Goal: Task Accomplishment & Management: Manage account settings

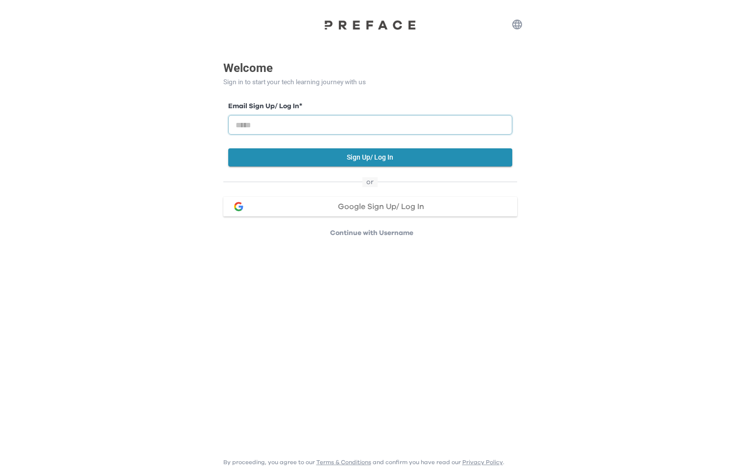
click at [297, 126] on input "email" at bounding box center [370, 125] width 284 height 20
type input "**********"
click at [356, 161] on button "Sign Up/ Log In" at bounding box center [370, 157] width 284 height 18
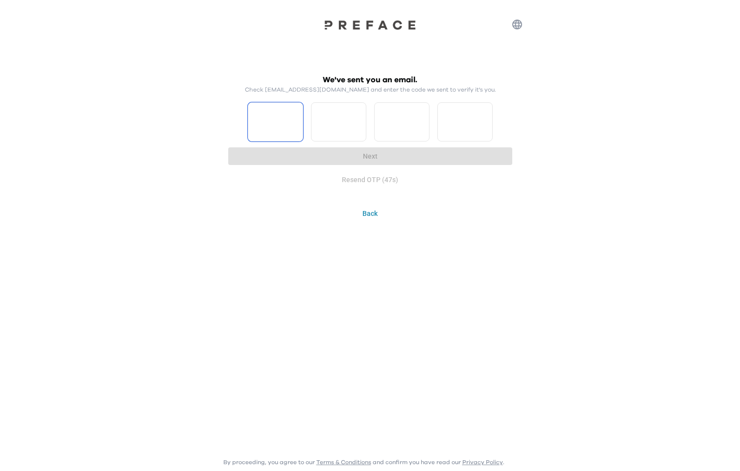
click at [274, 123] on input "Please enter OTP character 1" at bounding box center [275, 121] width 55 height 39
type input "*"
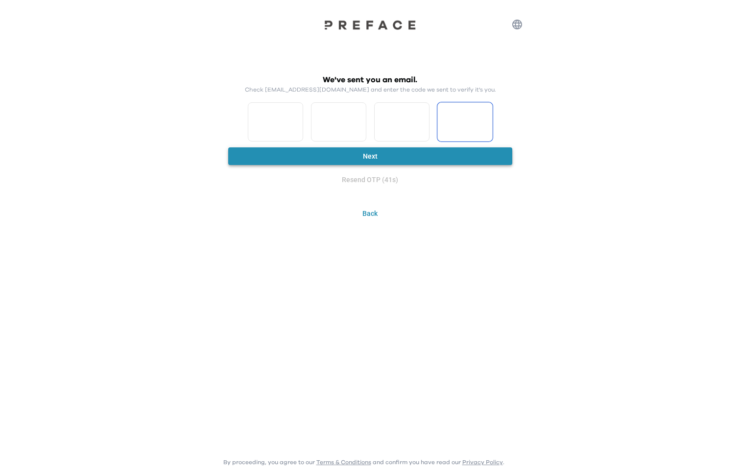
type input "*"
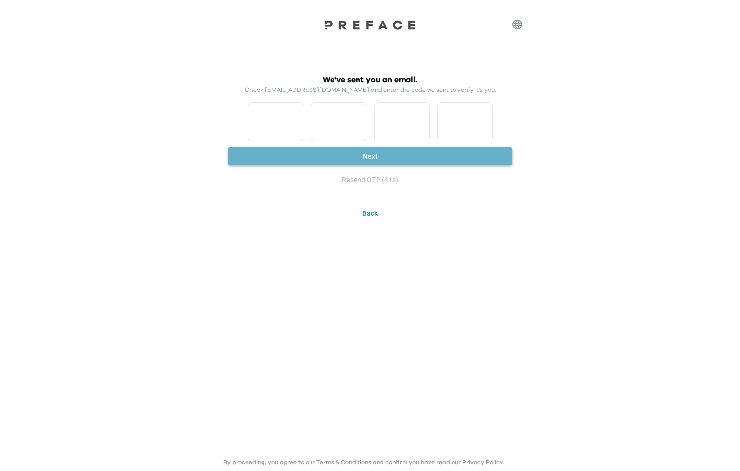
click at [371, 154] on button "Next" at bounding box center [370, 156] width 284 height 18
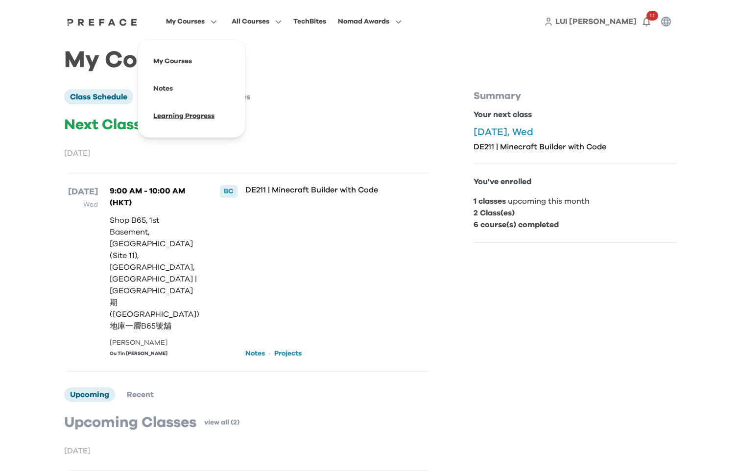
click at [185, 116] on span at bounding box center [191, 115] width 92 height 27
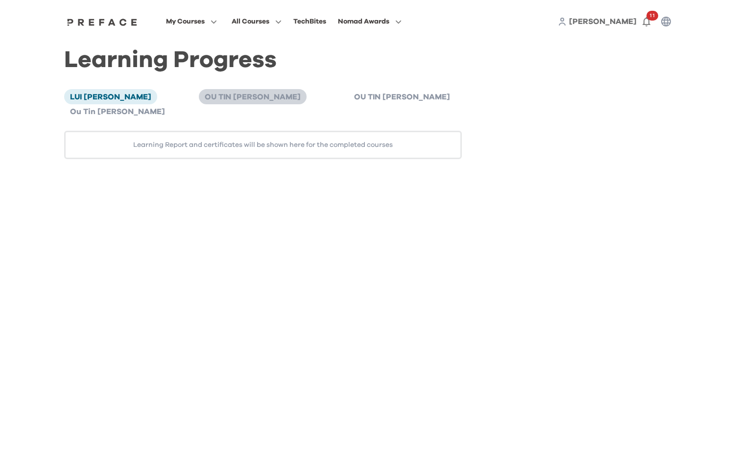
click at [205, 99] on span "OU TIN OCTAVIAN MAK" at bounding box center [253, 97] width 96 height 8
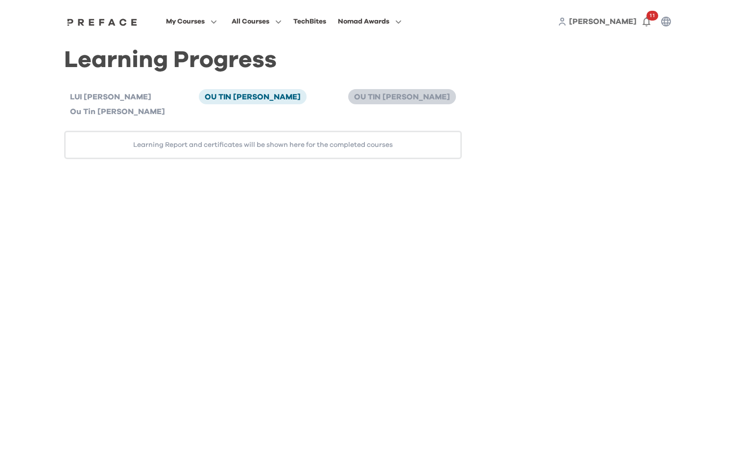
click at [354, 95] on span "OU TIN OCTAVIAN MAK" at bounding box center [402, 97] width 96 height 8
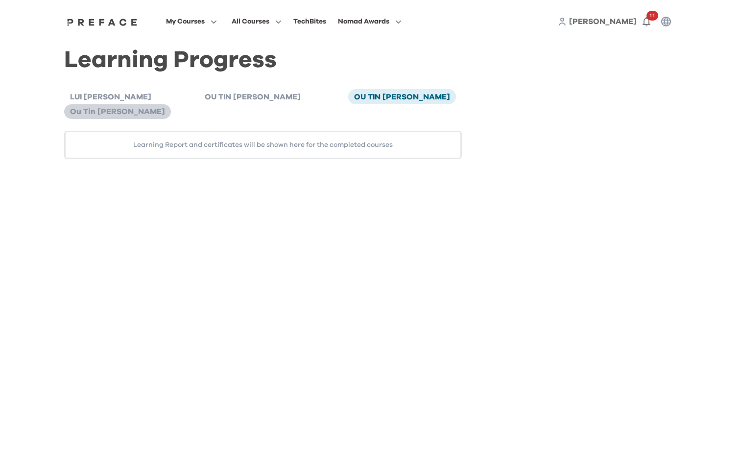
click at [171, 104] on li "Ou Tin [PERSON_NAME]" at bounding box center [117, 111] width 107 height 15
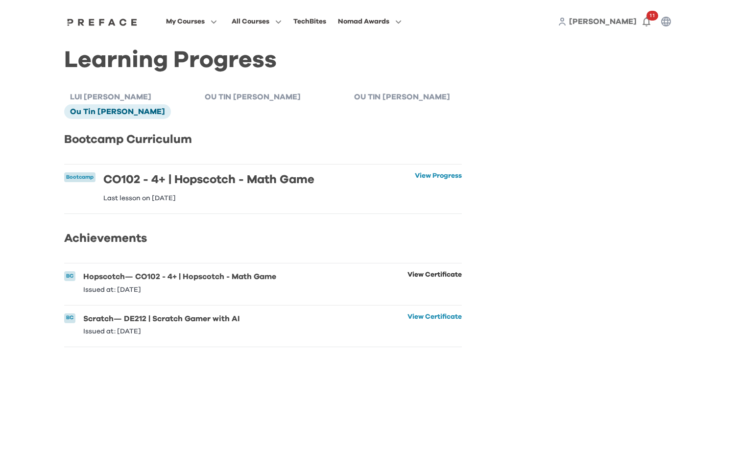
click at [431, 271] on link "View Certificate" at bounding box center [434, 282] width 54 height 22
click at [445, 313] on link "View Certificate" at bounding box center [434, 324] width 54 height 22
click at [441, 172] on link "View Progress" at bounding box center [438, 186] width 47 height 29
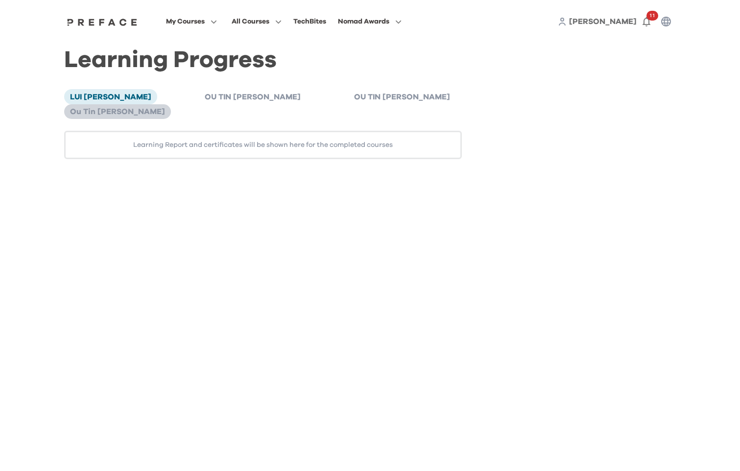
click at [165, 108] on span "Ou Tin [PERSON_NAME]" at bounding box center [117, 112] width 95 height 8
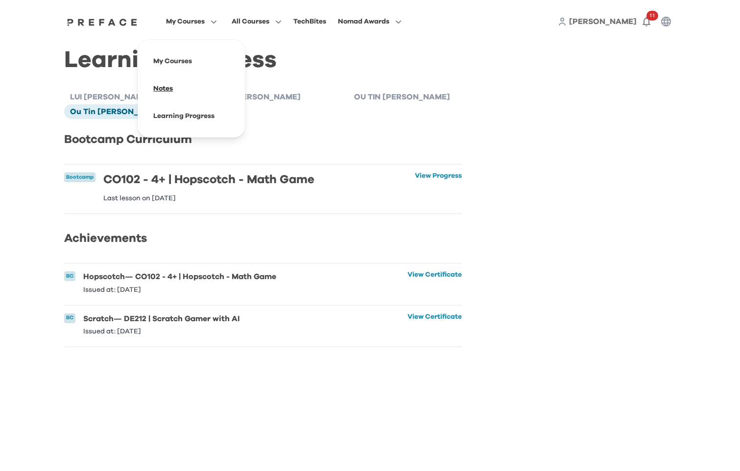
click at [167, 86] on span at bounding box center [191, 88] width 92 height 27
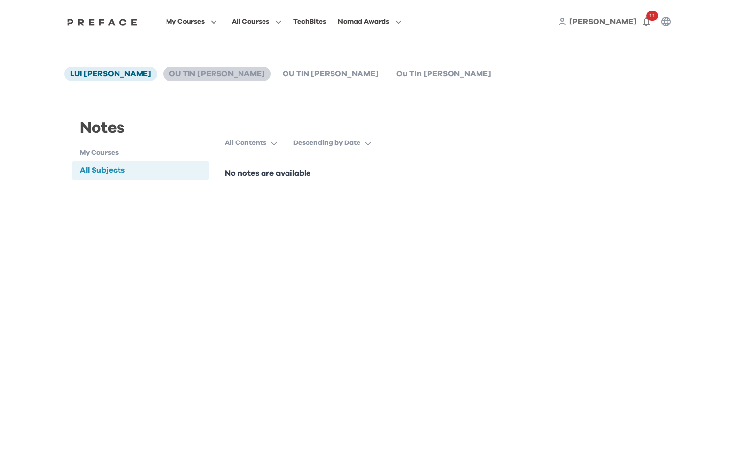
click at [183, 77] on span "OU TIN [PERSON_NAME]" at bounding box center [217, 74] width 96 height 8
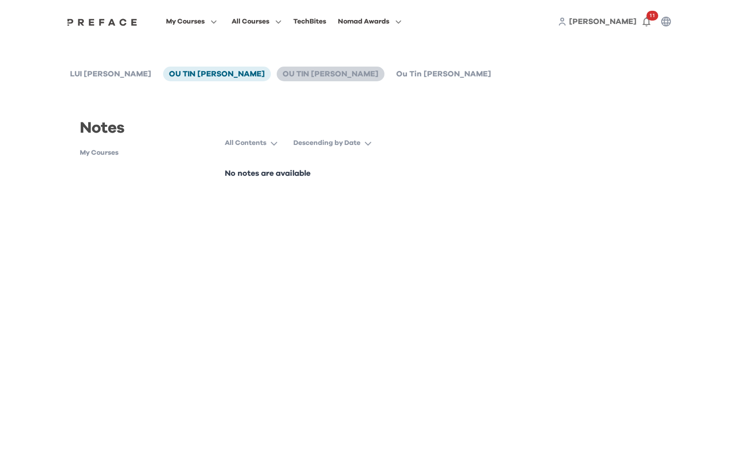
drag, startPoint x: 298, startPoint y: 76, endPoint x: 317, endPoint y: 76, distance: 18.6
click at [298, 76] on span "OU TIN [PERSON_NAME]" at bounding box center [330, 74] width 96 height 8
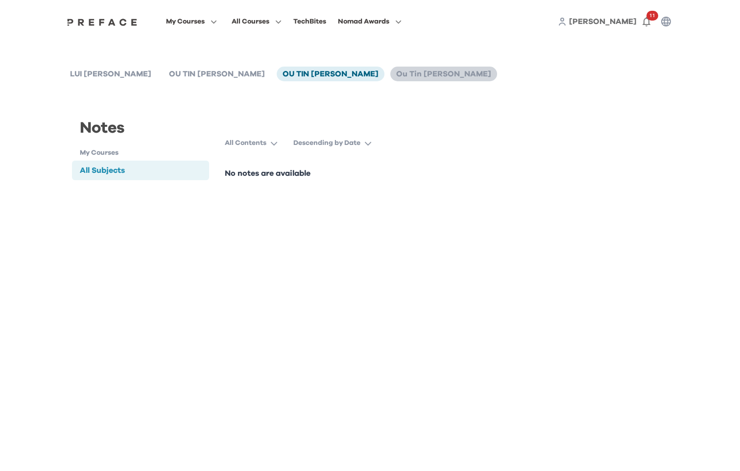
click at [396, 77] on span "Ou Tin [PERSON_NAME]" at bounding box center [443, 74] width 95 height 8
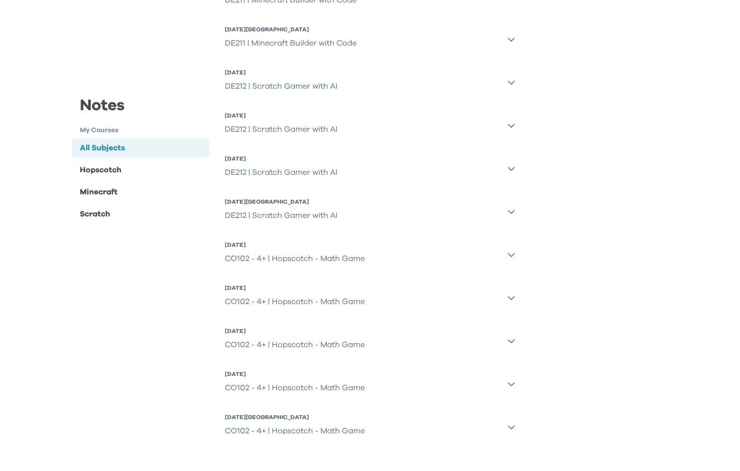
scroll to position [276, 0]
click at [513, 212] on icon "button" at bounding box center [511, 211] width 8 height 8
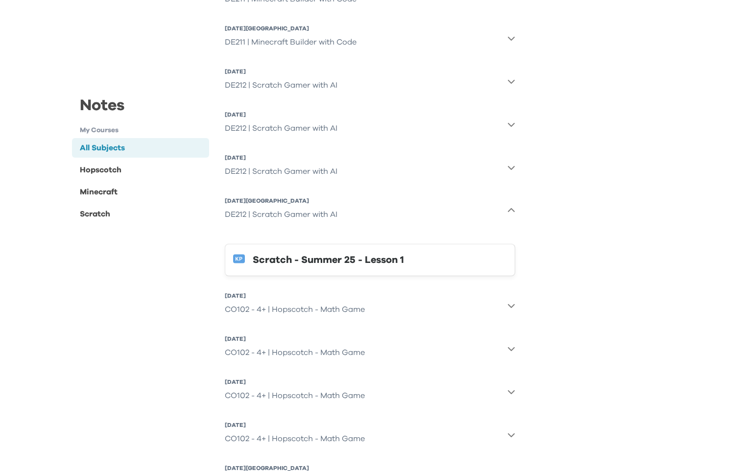
click at [357, 262] on div "Scratch - Summer 25 - Lesson 1" at bounding box center [380, 260] width 254 height 16
click at [511, 168] on icon "button" at bounding box center [511, 167] width 8 height 8
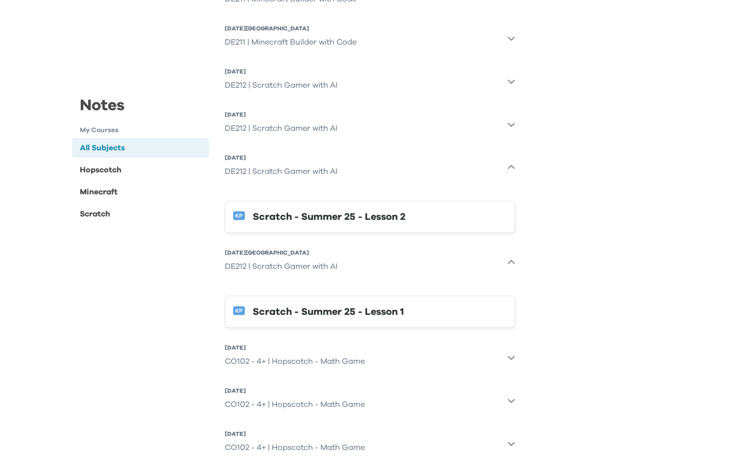
click at [387, 218] on div "Scratch - Summer 25 - Lesson 2" at bounding box center [380, 217] width 254 height 16
click at [513, 126] on icon "button" at bounding box center [511, 124] width 8 height 8
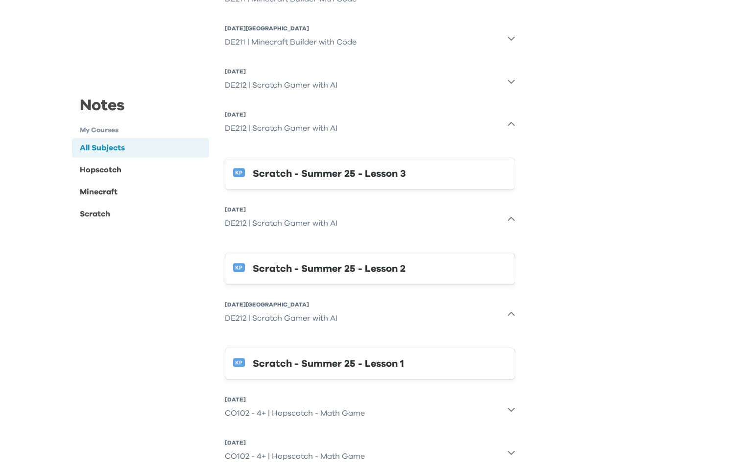
click at [387, 176] on div "Scratch - Summer 25 - Lesson 3" at bounding box center [380, 174] width 254 height 16
click at [510, 83] on icon "button" at bounding box center [511, 82] width 7 height 4
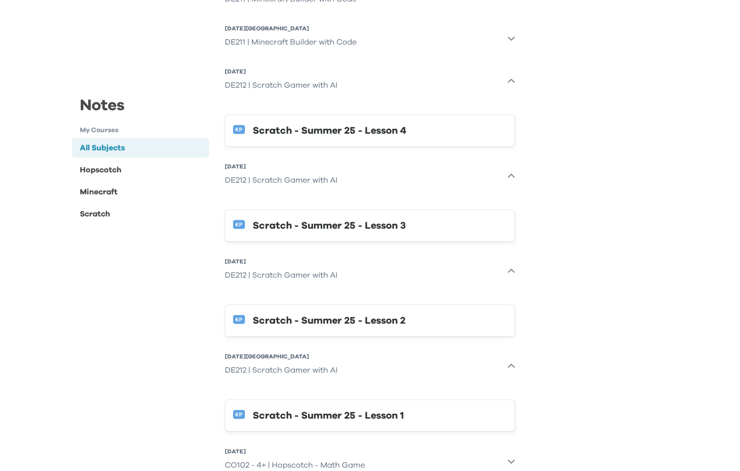
click at [391, 135] on div "Scratch - Summer 25 - Lesson 4" at bounding box center [380, 131] width 254 height 16
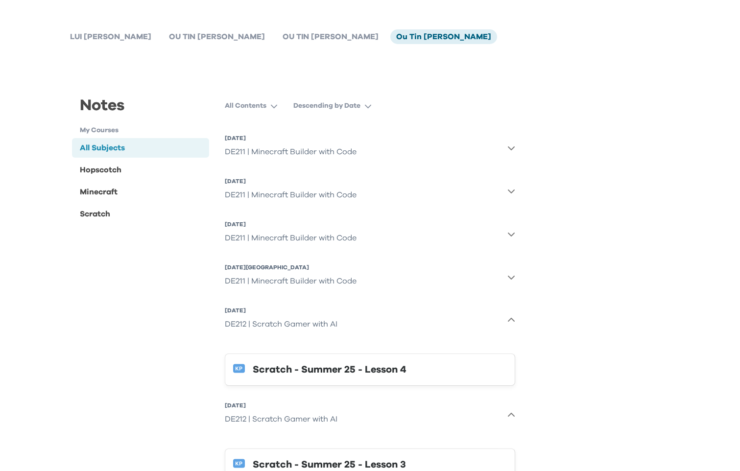
scroll to position [31, 0]
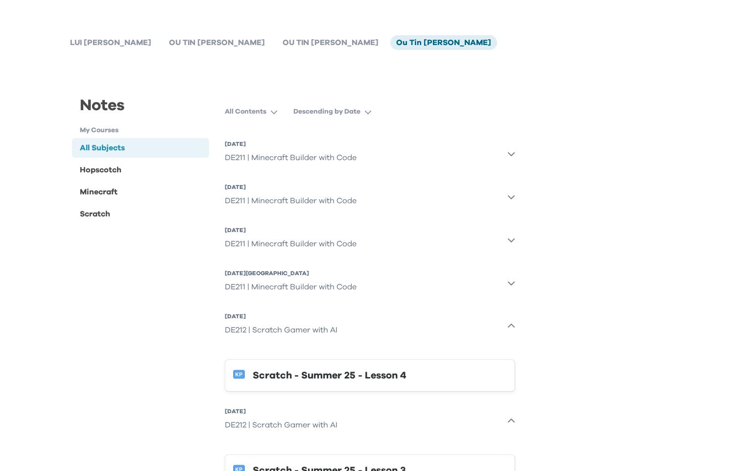
click at [510, 283] on icon "button" at bounding box center [511, 283] width 7 height 4
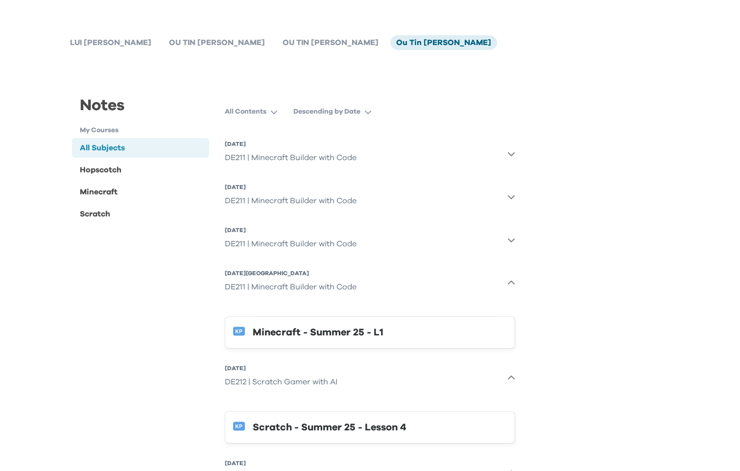
click at [351, 336] on div "Minecraft - Summer 25 - L1" at bounding box center [380, 332] width 254 height 16
click at [509, 242] on icon "button" at bounding box center [511, 240] width 8 height 8
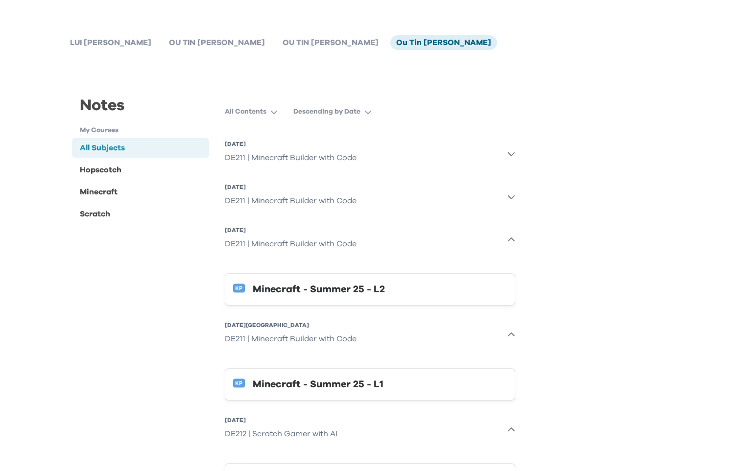
click at [364, 292] on div "Minecraft - Summer 25 - L2" at bounding box center [380, 289] width 254 height 16
click at [509, 197] on icon "button" at bounding box center [511, 197] width 7 height 4
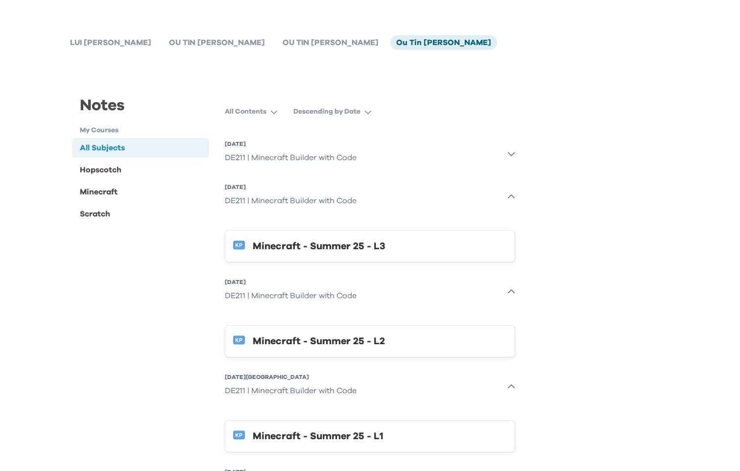
click at [359, 250] on div "Minecraft - Summer 25 - L3" at bounding box center [380, 246] width 254 height 16
click at [510, 156] on icon "button" at bounding box center [511, 154] width 7 height 4
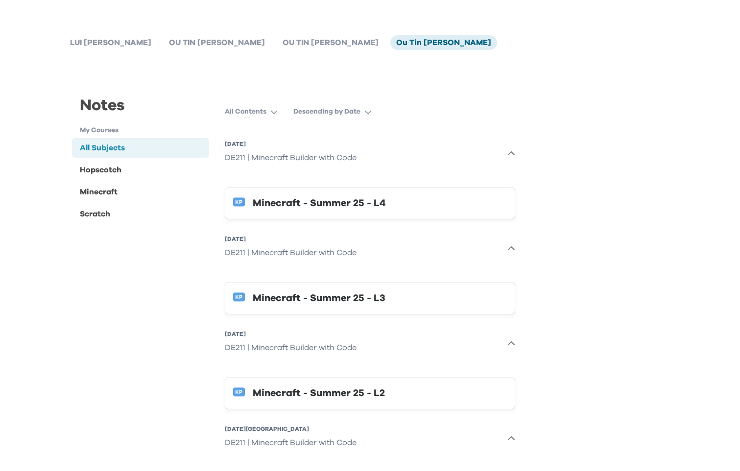
click at [370, 203] on div "Minecraft - Summer 25 - L4" at bounding box center [380, 203] width 254 height 16
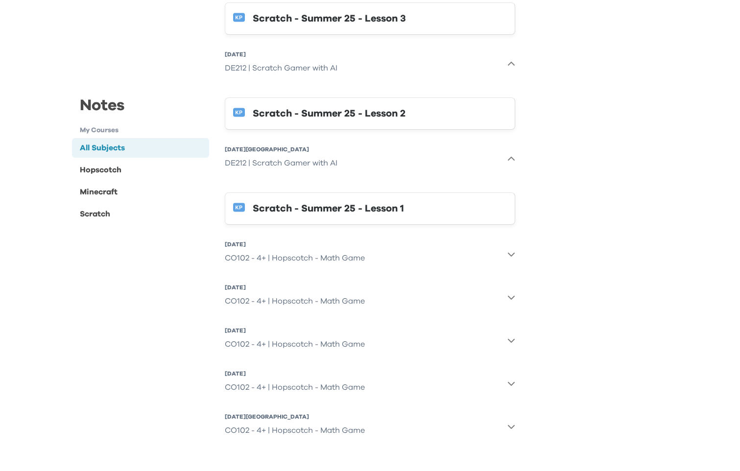
scroll to position [691, 0]
click at [510, 256] on icon "button" at bounding box center [511, 254] width 8 height 8
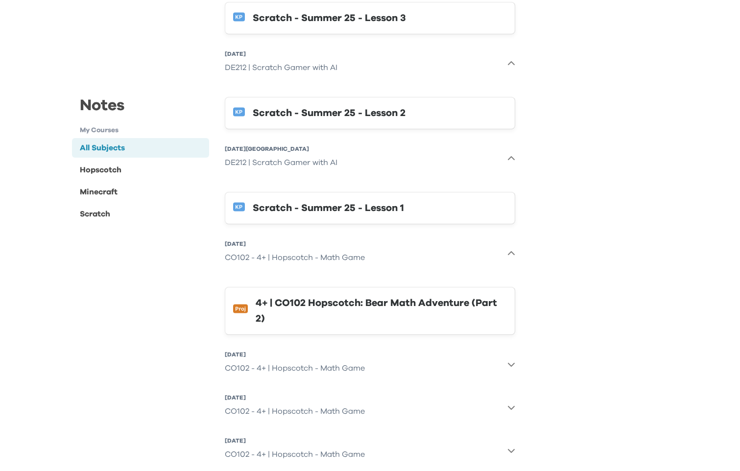
click at [316, 214] on div "Scratch - Summer 25 - Lesson 1" at bounding box center [380, 208] width 254 height 16
click at [398, 117] on div "Scratch - Summer 25 - Lesson 2" at bounding box center [380, 113] width 254 height 16
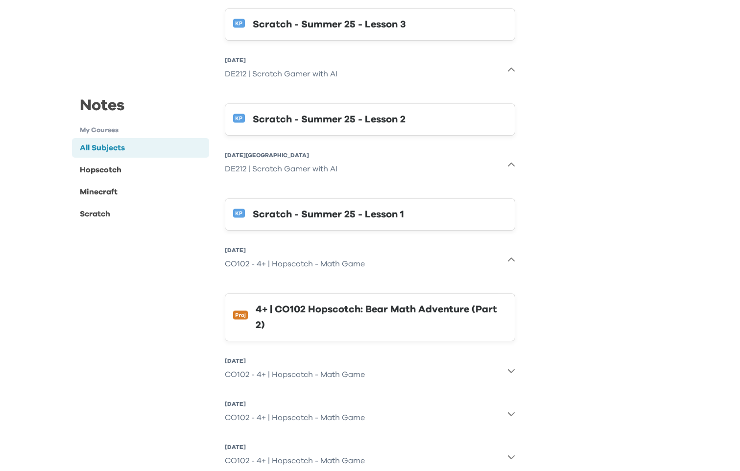
scroll to position [593, 0]
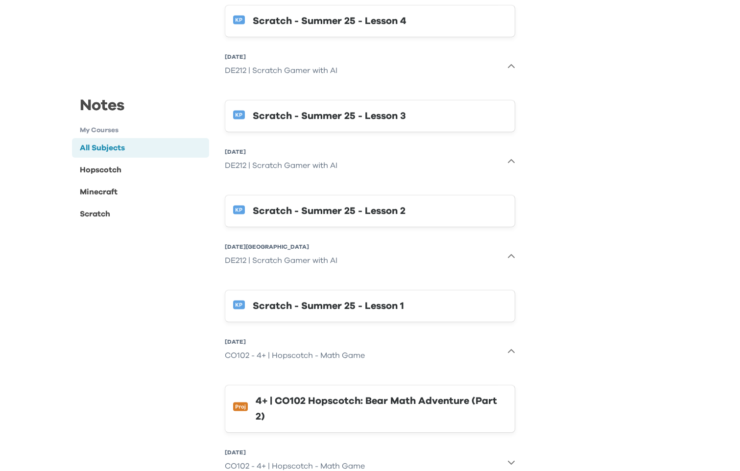
click at [340, 118] on div "Scratch - Summer 25 - Lesson 3" at bounding box center [380, 116] width 254 height 16
click at [360, 25] on div "Scratch - Summer 25 - Lesson 4" at bounding box center [380, 21] width 254 height 16
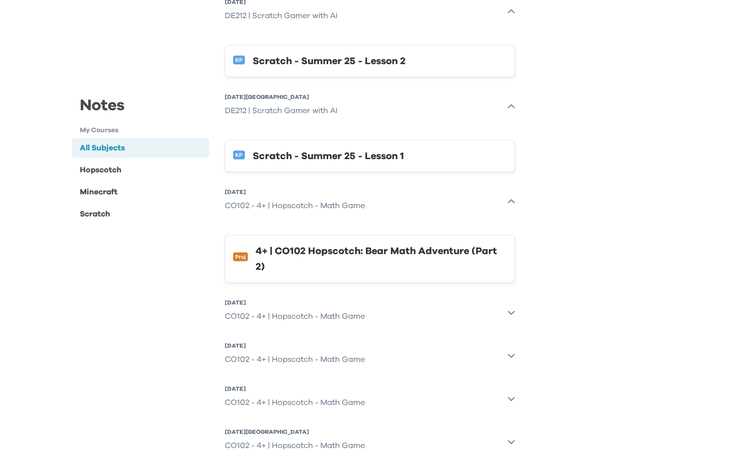
scroll to position [744, 0]
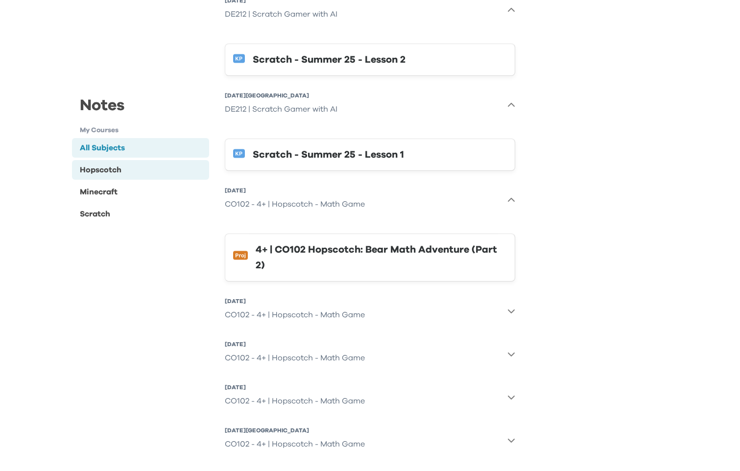
click at [96, 170] on div "Hopscotch" at bounding box center [101, 170] width 42 height 12
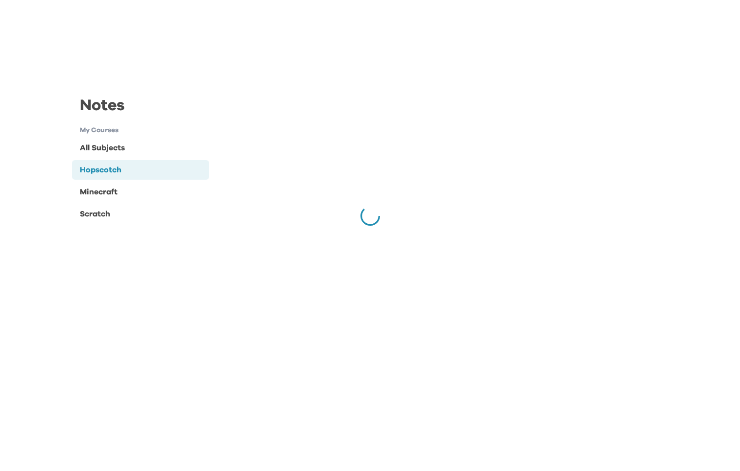
scroll to position [0, 0]
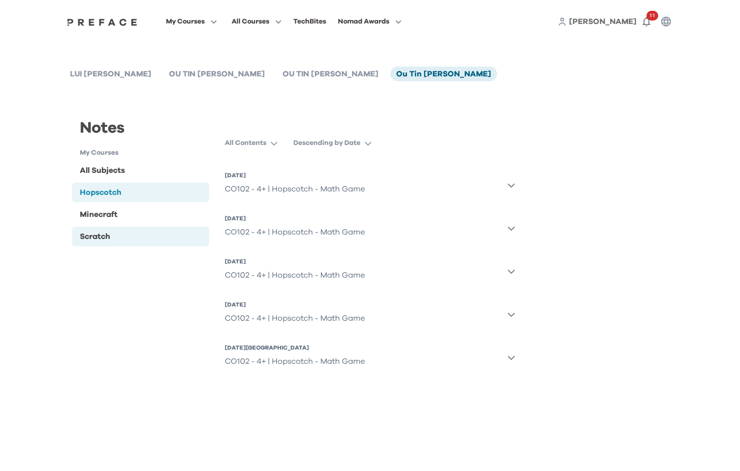
click at [97, 239] on div "Scratch" at bounding box center [95, 237] width 30 height 12
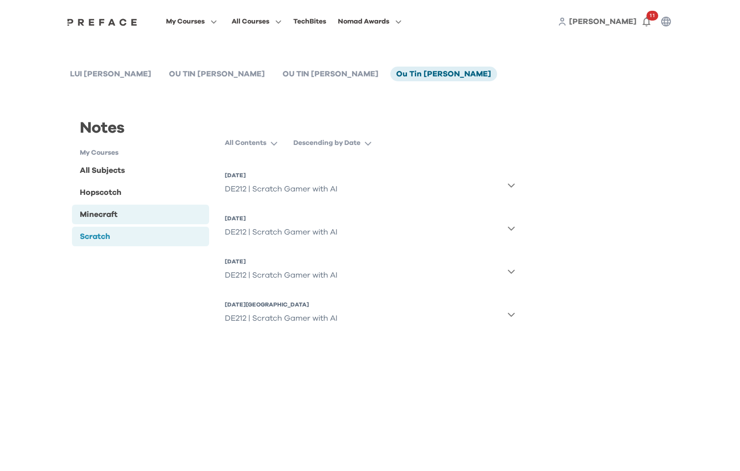
click at [98, 218] on div "Minecraft" at bounding box center [99, 214] width 38 height 12
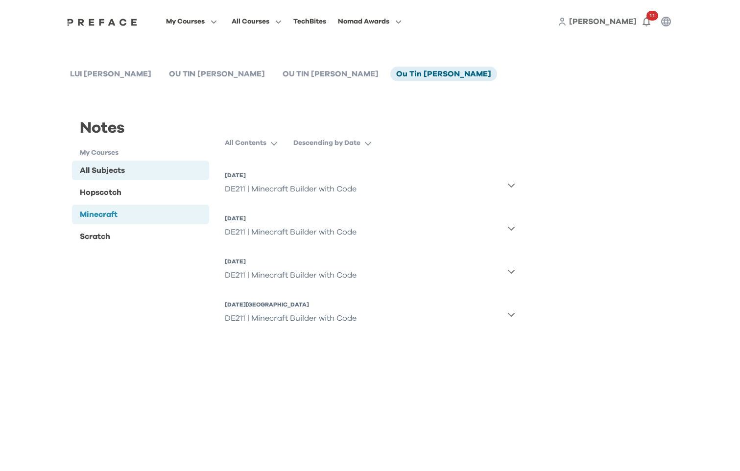
click at [116, 173] on div "All Subjects" at bounding box center [102, 170] width 45 height 12
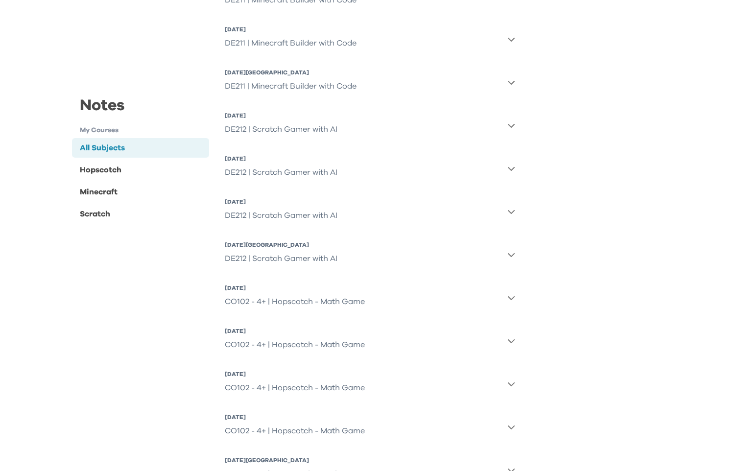
scroll to position [276, 0]
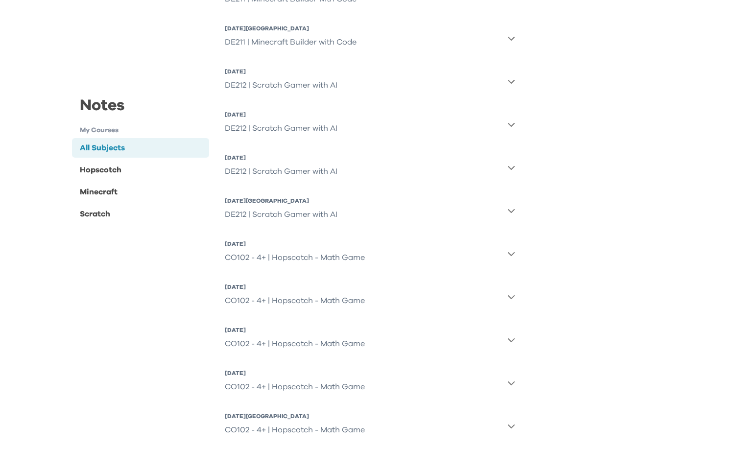
click at [253, 417] on div "29 Jul 2024, Mon" at bounding box center [295, 416] width 140 height 8
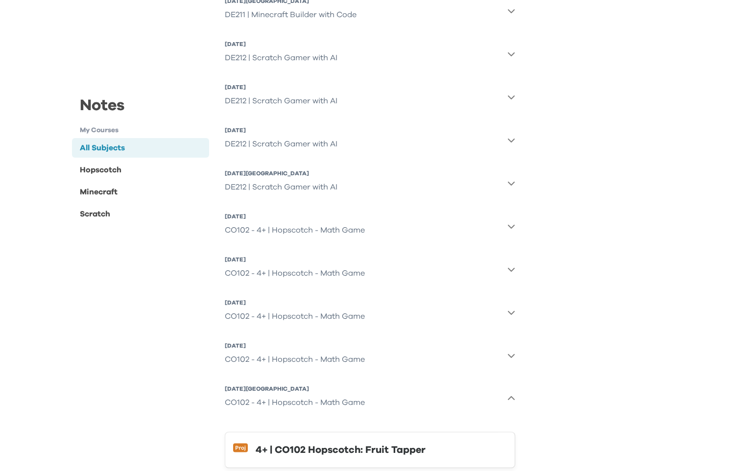
scroll to position [329, 0]
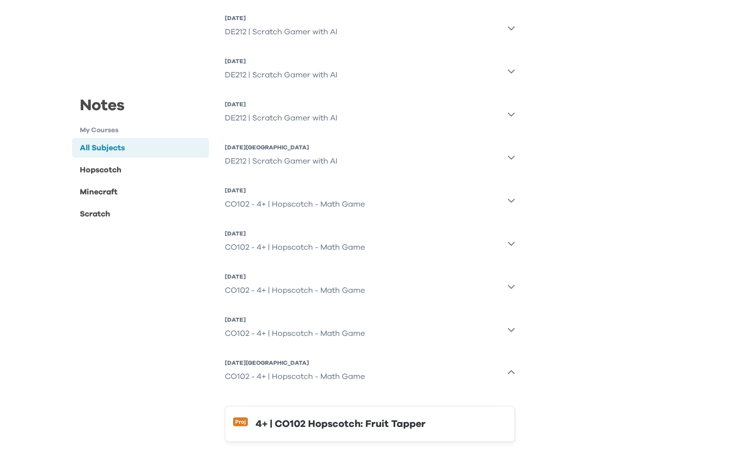
click at [339, 427] on div "4+ | CO102 Hopscotch: Fruit Tapper" at bounding box center [380, 424] width 251 height 16
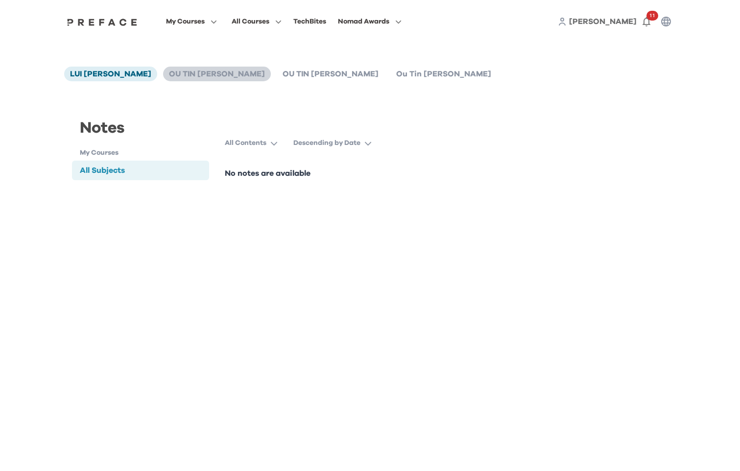
click at [182, 73] on span "OU TIN [PERSON_NAME]" at bounding box center [217, 74] width 96 height 8
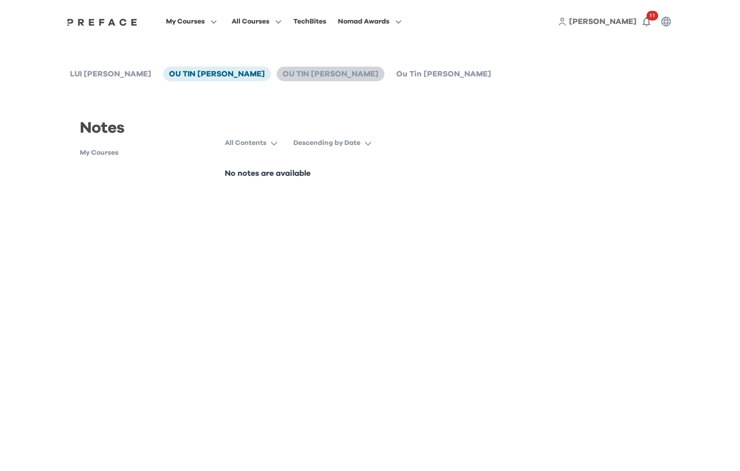
click at [282, 76] on span "OU TIN [PERSON_NAME]" at bounding box center [330, 74] width 96 height 8
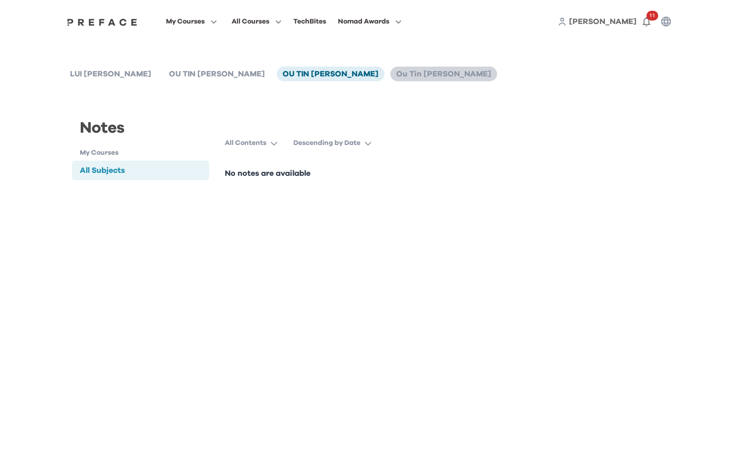
click at [396, 73] on span "Ou Tin [PERSON_NAME]" at bounding box center [443, 74] width 95 height 8
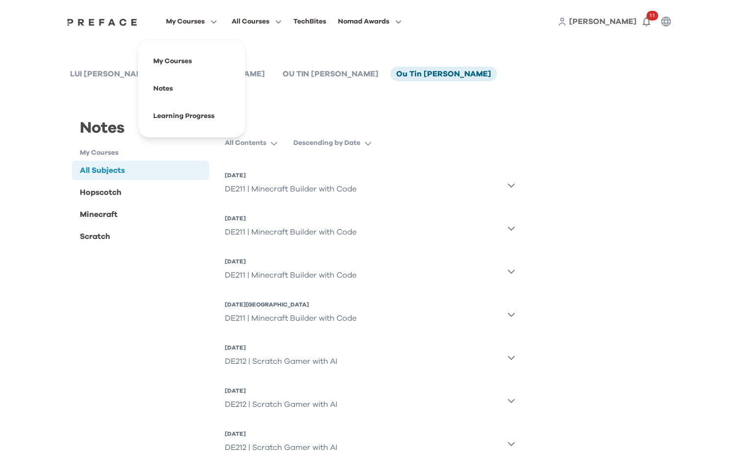
click at [197, 25] on span "My Courses" at bounding box center [185, 22] width 39 height 12
click at [193, 117] on span at bounding box center [191, 115] width 92 height 27
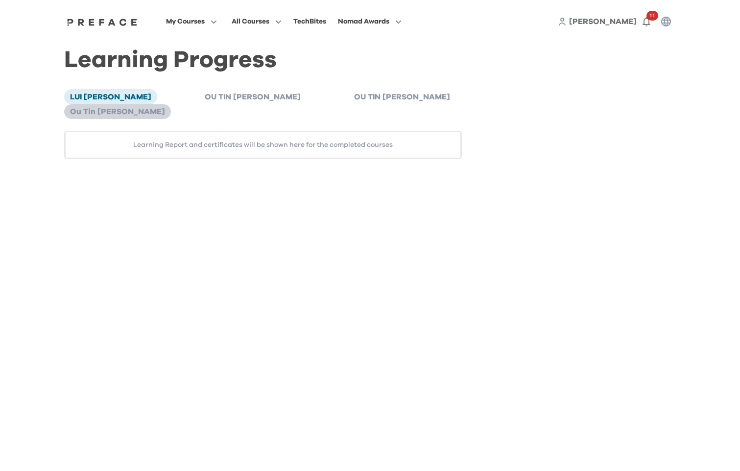
click at [165, 108] on span "Ou Tin Octavian Mak" at bounding box center [117, 112] width 95 height 8
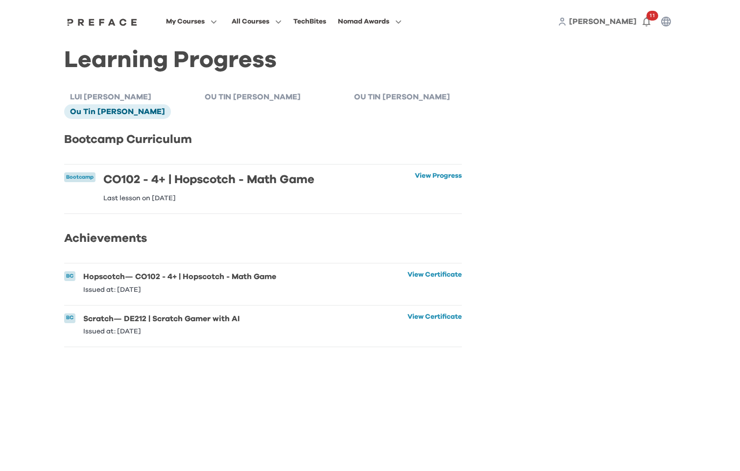
click at [530, 359] on html "My Courses All Courses TechBites Nomad Awards LUI YING 11 Learning Progress LUI…" at bounding box center [370, 179] width 740 height 359
click at [238, 65] on span at bounding box center [256, 60] width 92 height 27
